Goal: Information Seeking & Learning: Learn about a topic

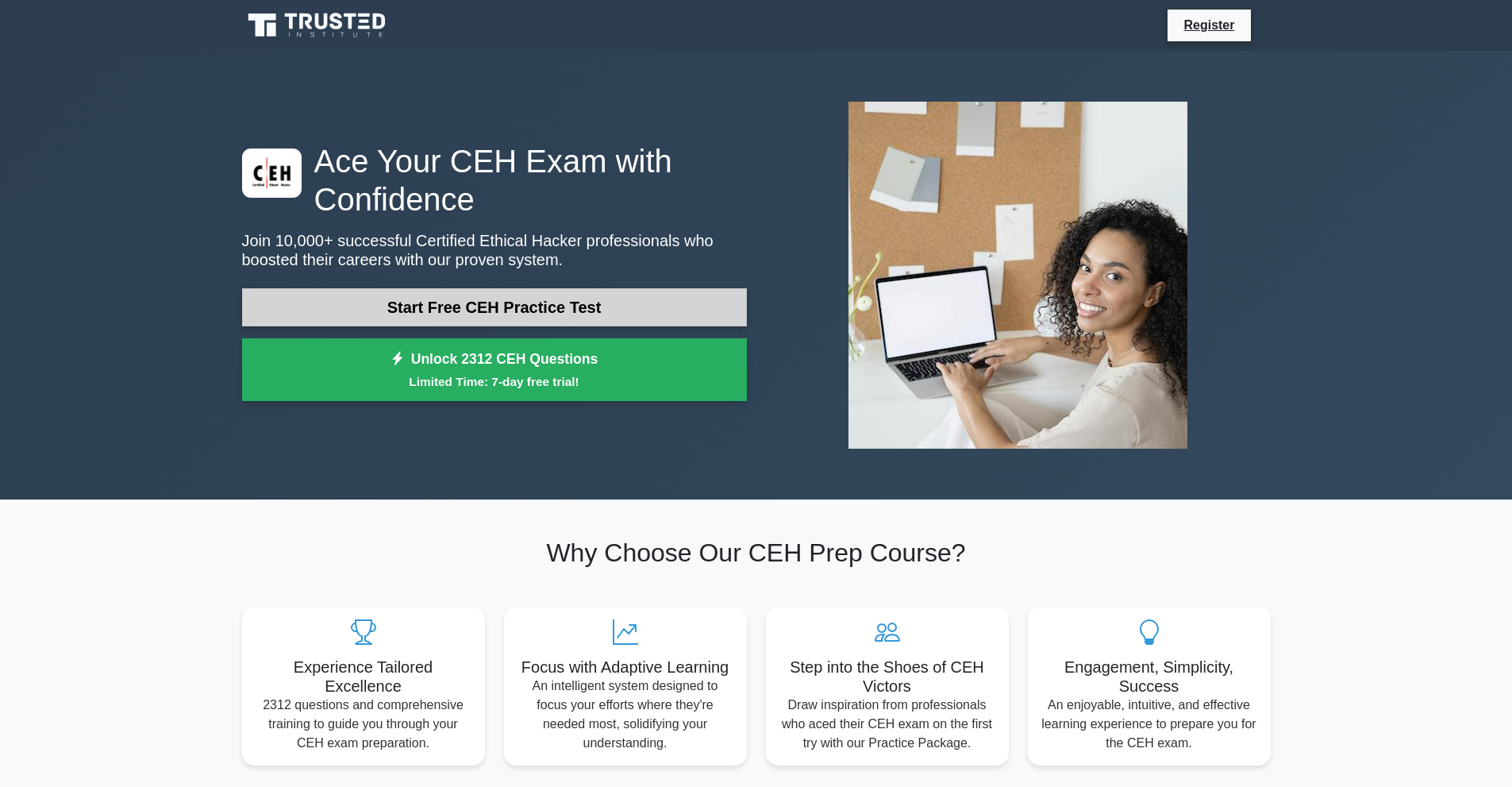
click at [566, 314] on link "Start Free CEH Practice Test" at bounding box center [495, 307] width 504 height 38
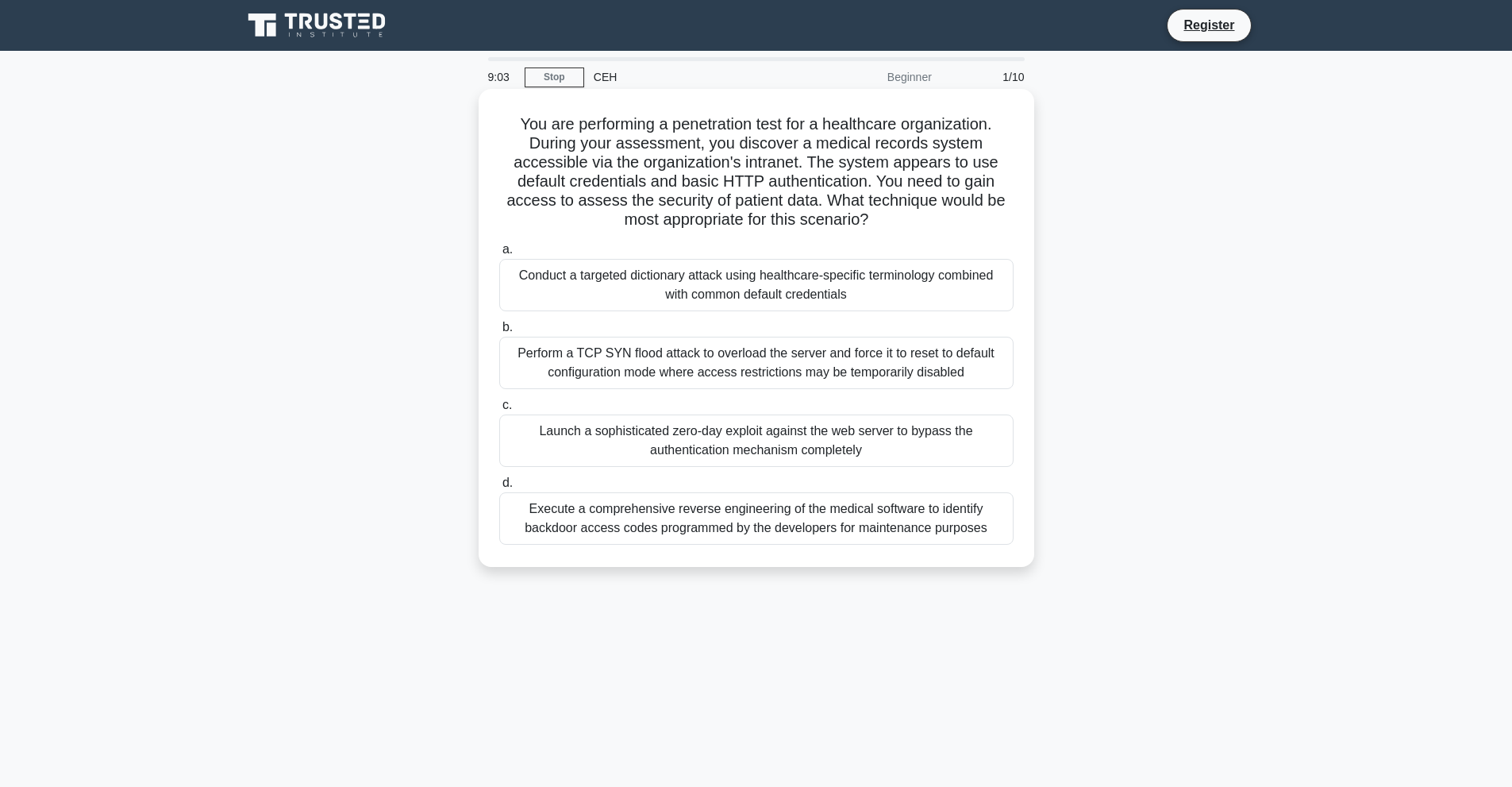
drag, startPoint x: 522, startPoint y: 356, endPoint x: 595, endPoint y: 368, distance: 74.0
click at [595, 368] on div "Perform a TCP SYN flood attack to overload the server and force it to reset to …" at bounding box center [756, 362] width 514 height 52
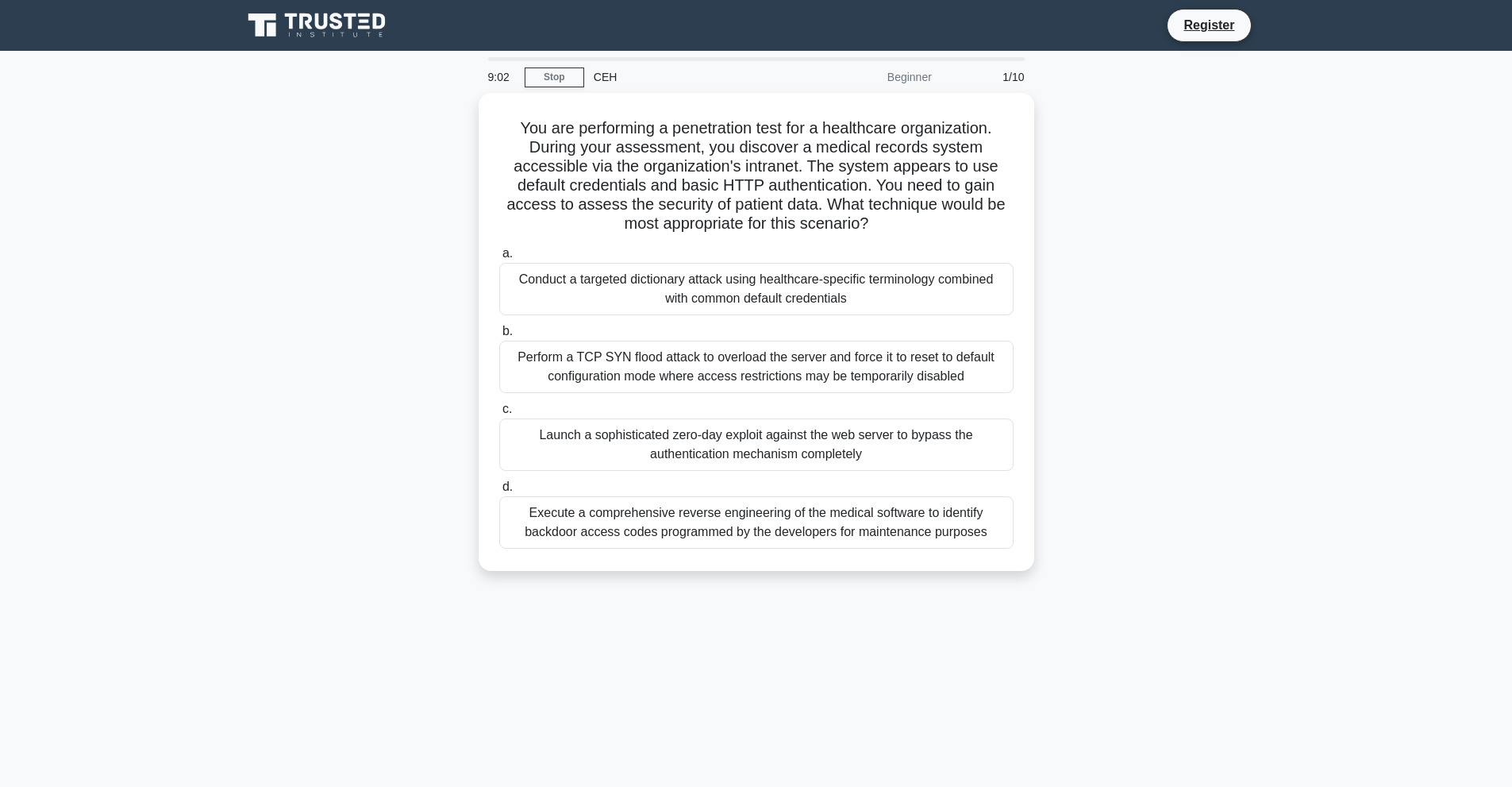
click at [272, 380] on div "You are performing a penetration test for a healthcare organization. During you…" at bounding box center [756, 341] width 1048 height 497
click at [560, 79] on link "Stop" at bounding box center [554, 78] width 60 height 20
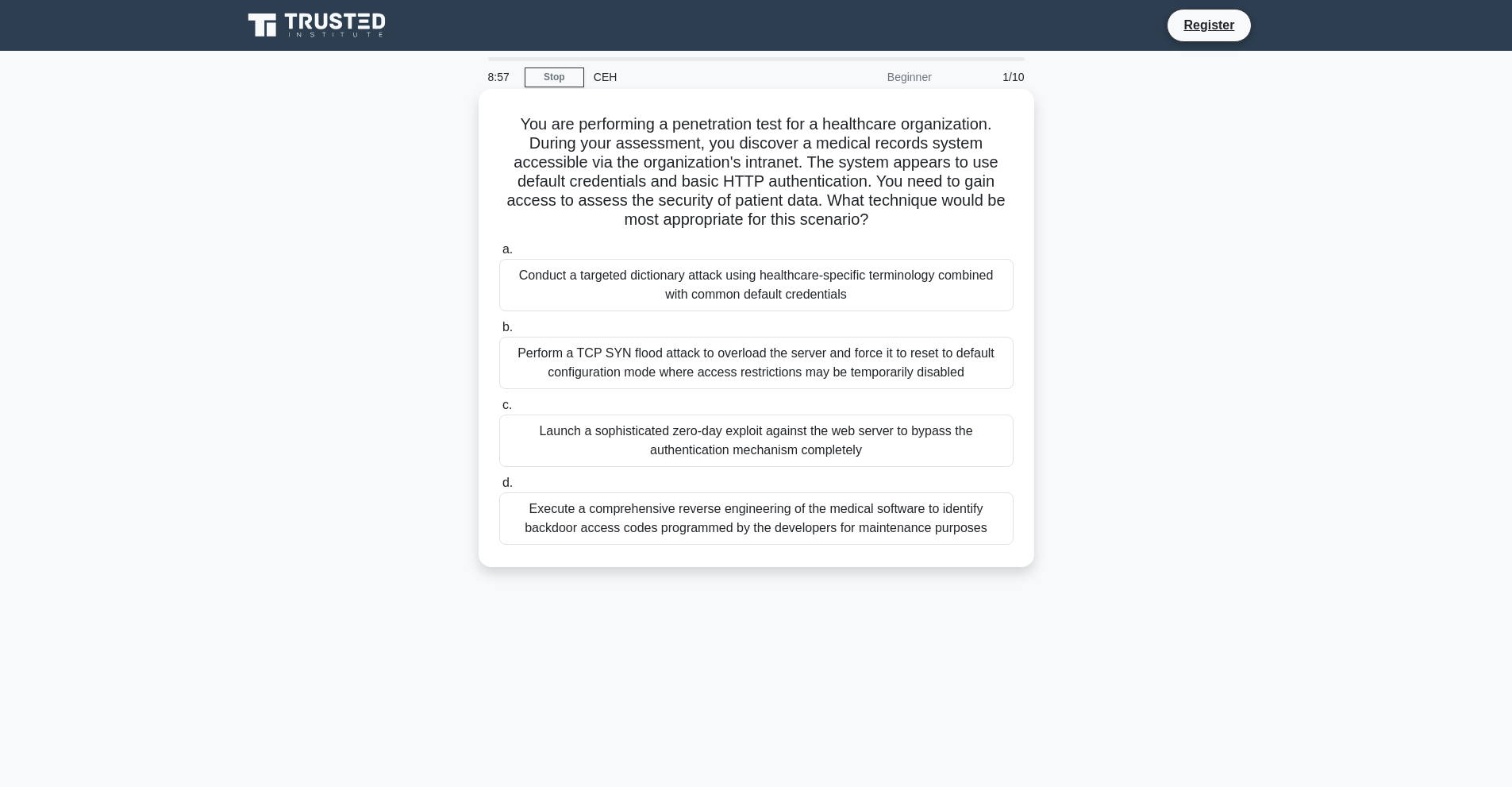
click at [728, 374] on div "Perform a TCP SYN flood attack to overload the server and force it to reset to …" at bounding box center [756, 362] width 514 height 52
click at [499, 333] on input "b. Perform a TCP SYN flood attack to overload the server and force it to reset …" at bounding box center [499, 327] width 0 height 11
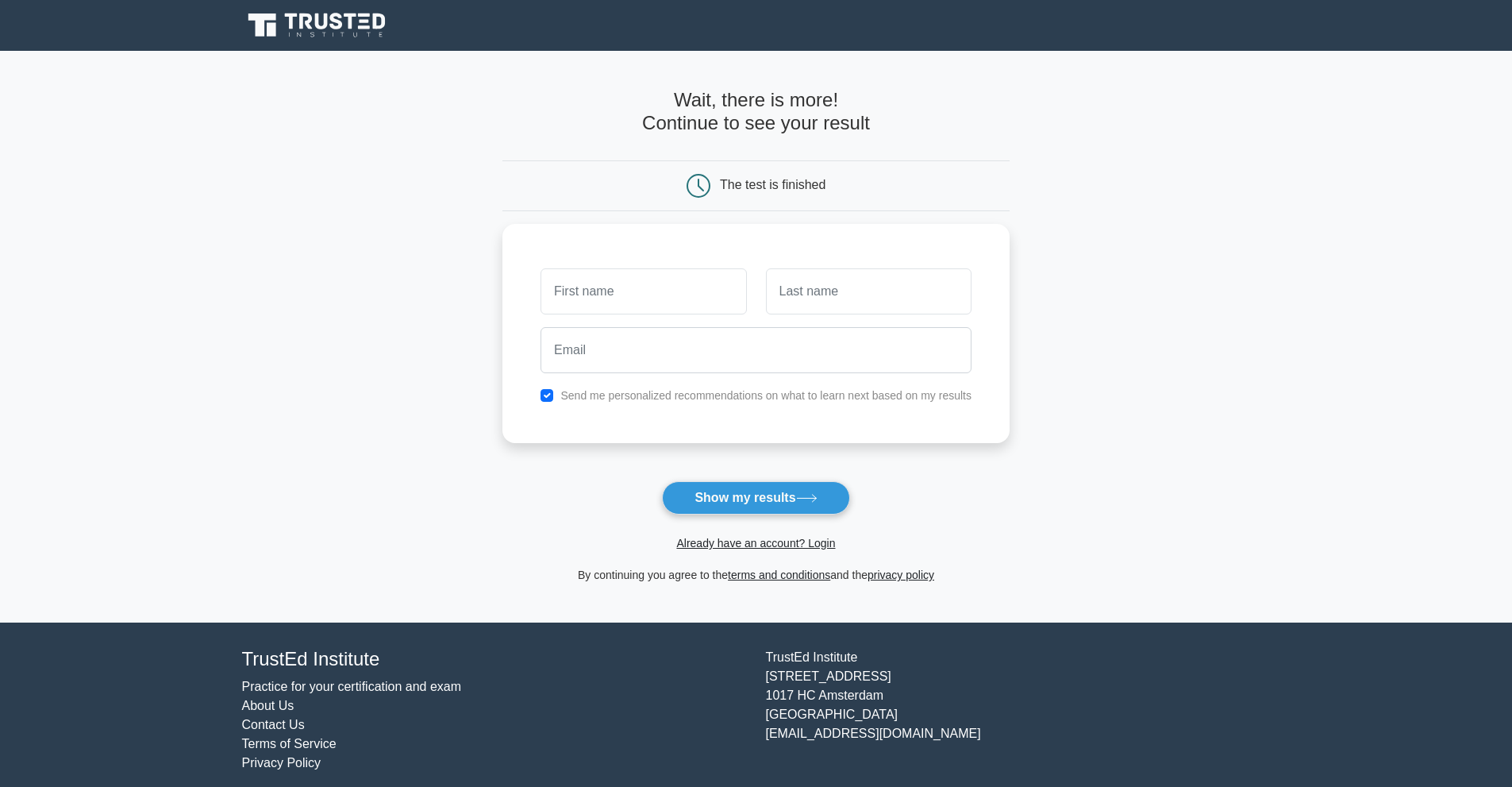
drag, startPoint x: 498, startPoint y: 238, endPoint x: 491, endPoint y: 235, distance: 7.6
